Goal: Task Accomplishment & Management: Use online tool/utility

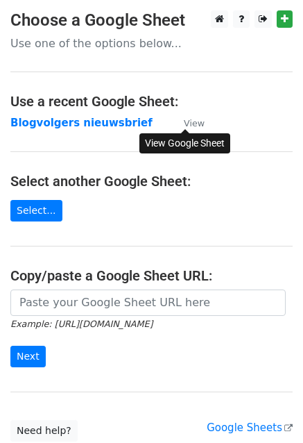
click at [194, 118] on small "View" at bounding box center [194, 123] width 21 height 10
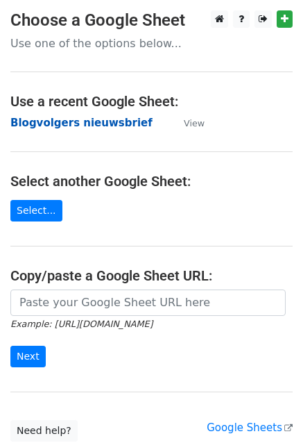
click at [94, 117] on strong "Blogvolgers nieuwsbrief" at bounding box center [81, 123] width 142 height 12
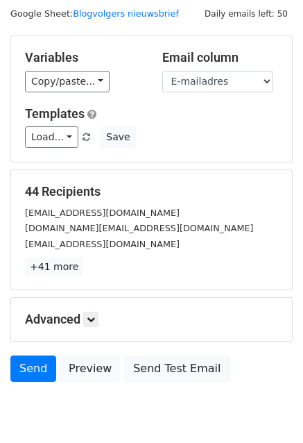
scroll to position [94, 0]
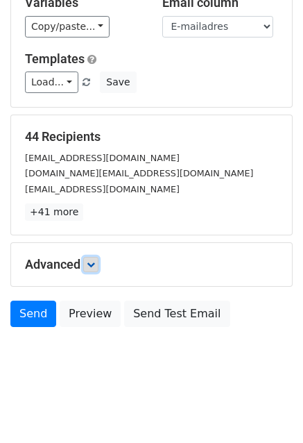
click at [88, 260] on link at bounding box center [90, 264] width 15 height 15
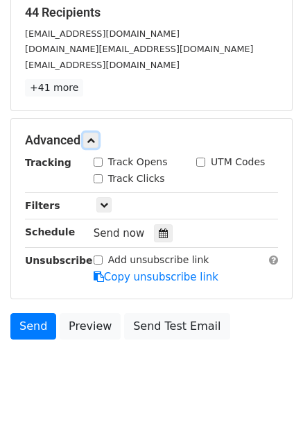
scroll to position [230, 0]
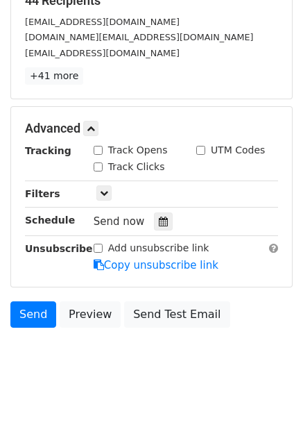
click at [97, 148] on input "Track Opens" at bounding box center [98, 150] width 9 height 9
checkbox input "true"
click at [97, 248] on input "Add unsubscribe link" at bounding box center [98, 248] width 9 height 9
checkbox input "true"
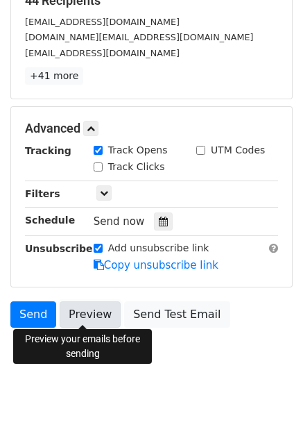
click at [94, 310] on link "Preview" at bounding box center [90, 314] width 61 height 26
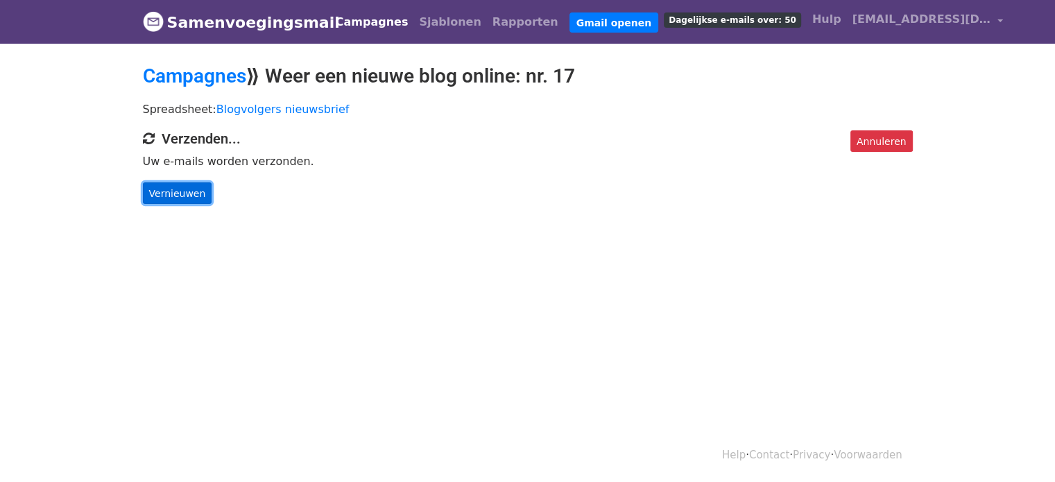
click at [176, 191] on font "Vernieuwen" at bounding box center [177, 192] width 57 height 11
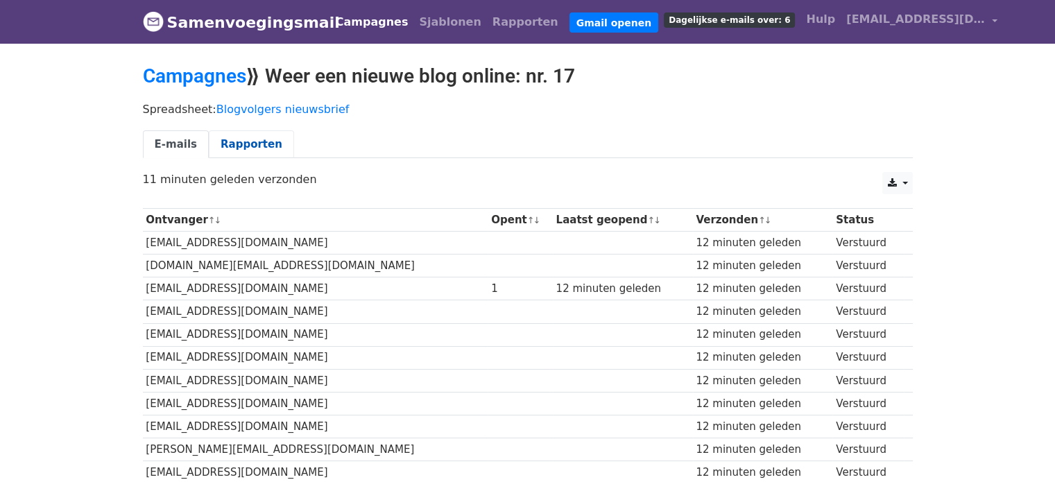
click at [243, 147] on font "Rapporten" at bounding box center [252, 144] width 62 height 12
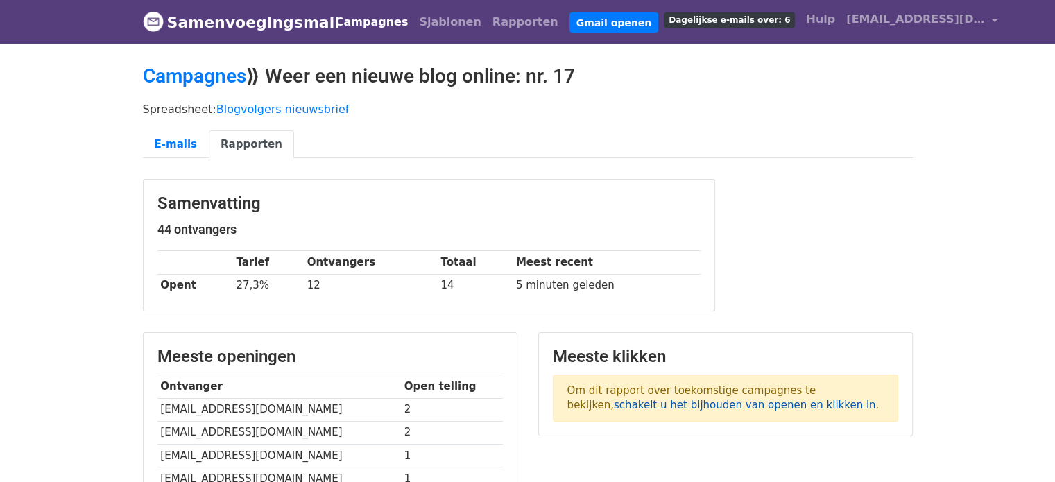
click at [860, 399] on font "schakelt u het bijhouden van openen en klikken in" at bounding box center [745, 405] width 262 height 12
click at [175, 144] on font "E-mails" at bounding box center [176, 144] width 42 height 12
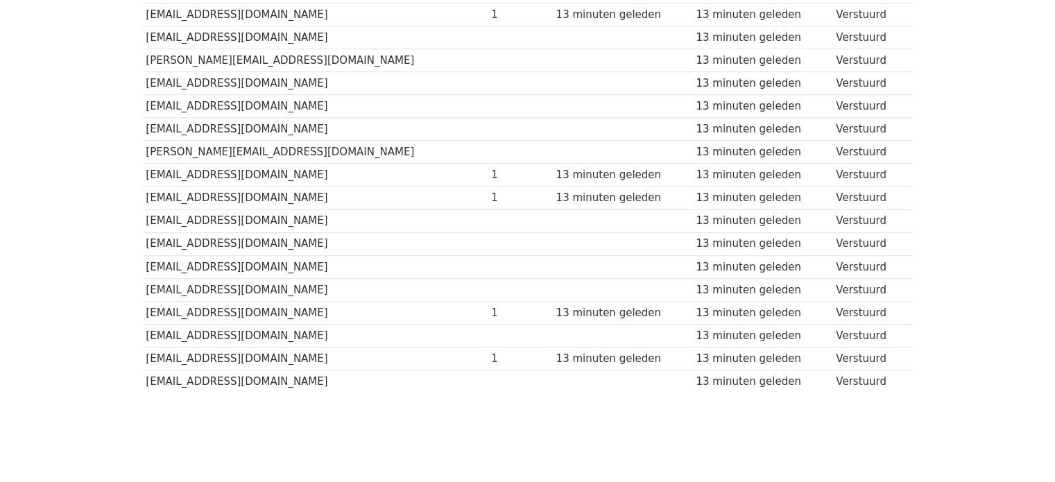
scroll to position [875, 0]
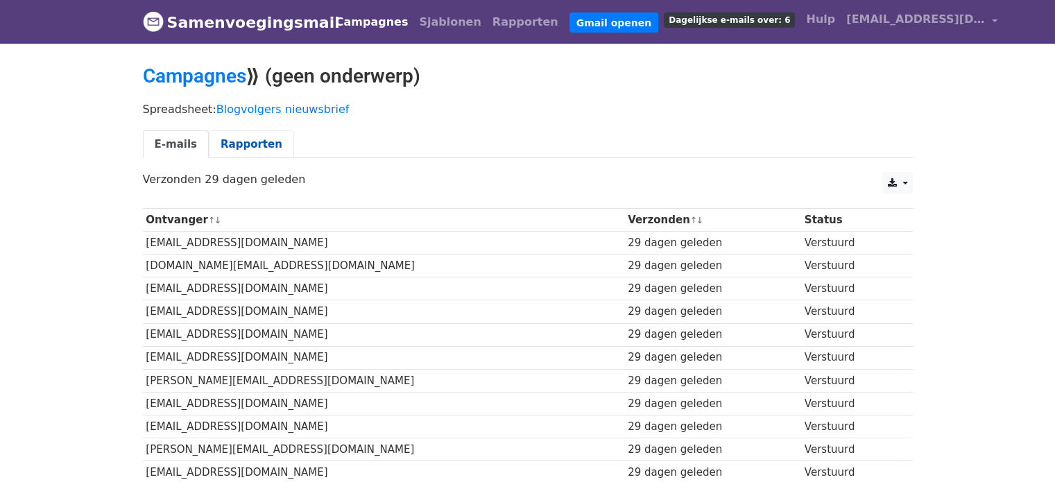
click at [239, 144] on font "Rapporten" at bounding box center [252, 144] width 62 height 12
